Goal: Find specific page/section: Find specific page/section

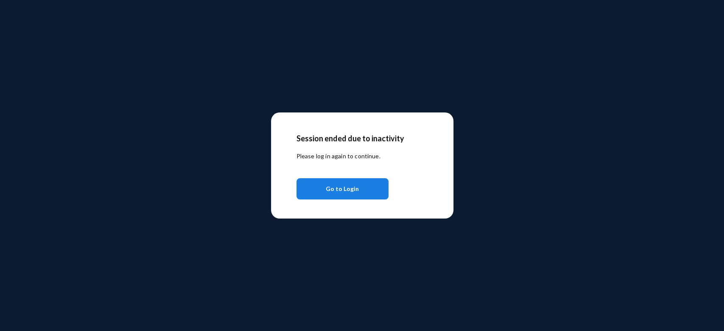
click at [353, 188] on span "Go to Login" at bounding box center [342, 188] width 33 height 15
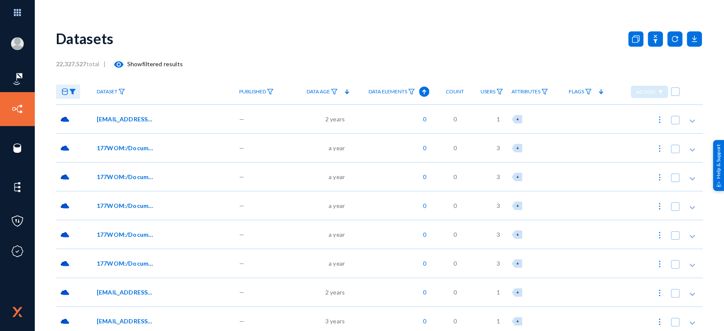
click at [512, 35] on div "Datasets" at bounding box center [379, 38] width 647 height 34
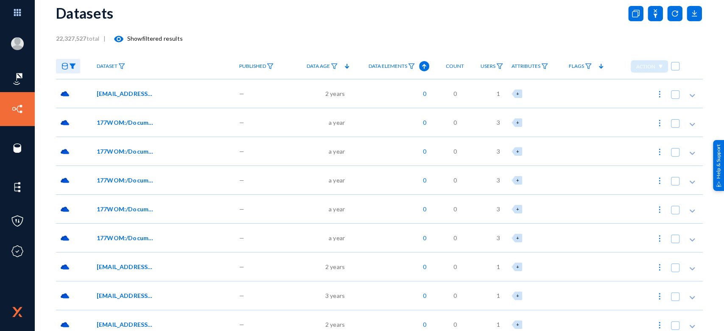
scroll to position [22, 0]
